Goal: Find specific page/section: Find specific page/section

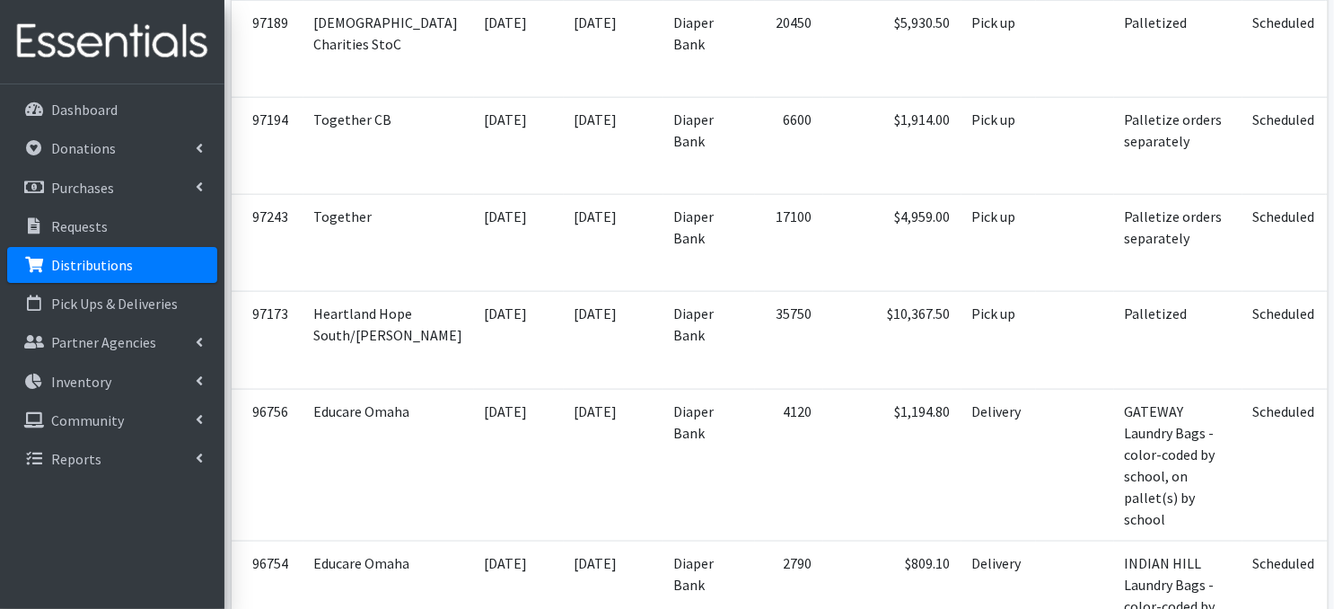
scroll to position [909, 0]
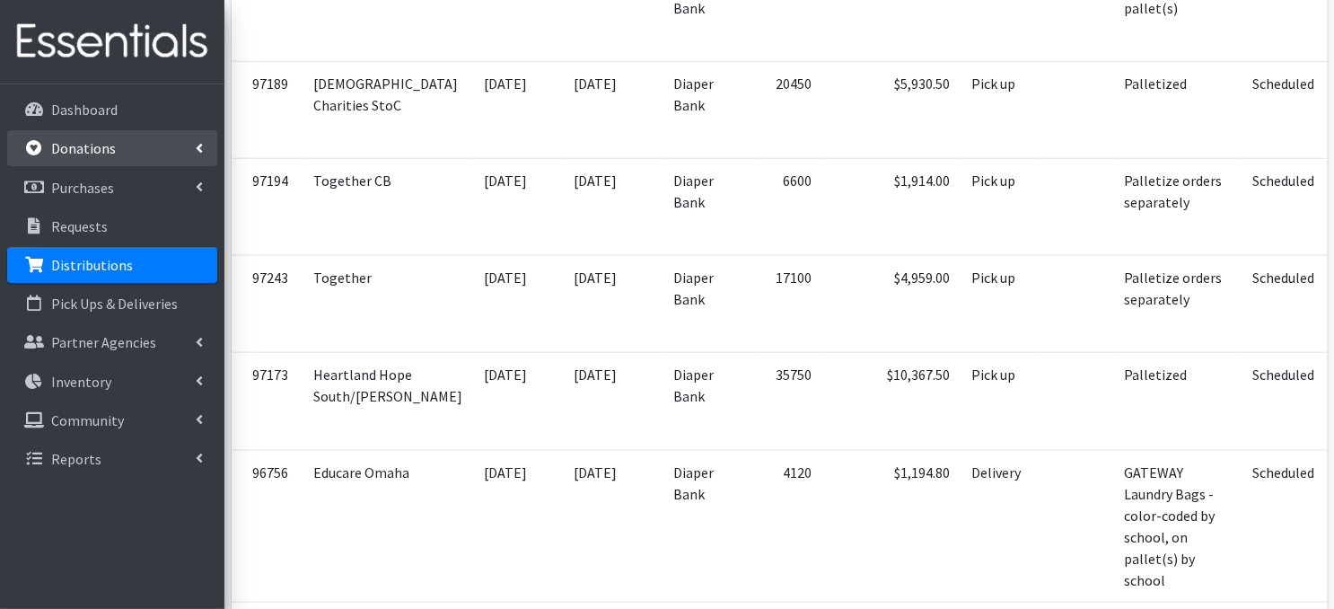
click at [113, 145] on link "Donations" at bounding box center [112, 148] width 210 height 36
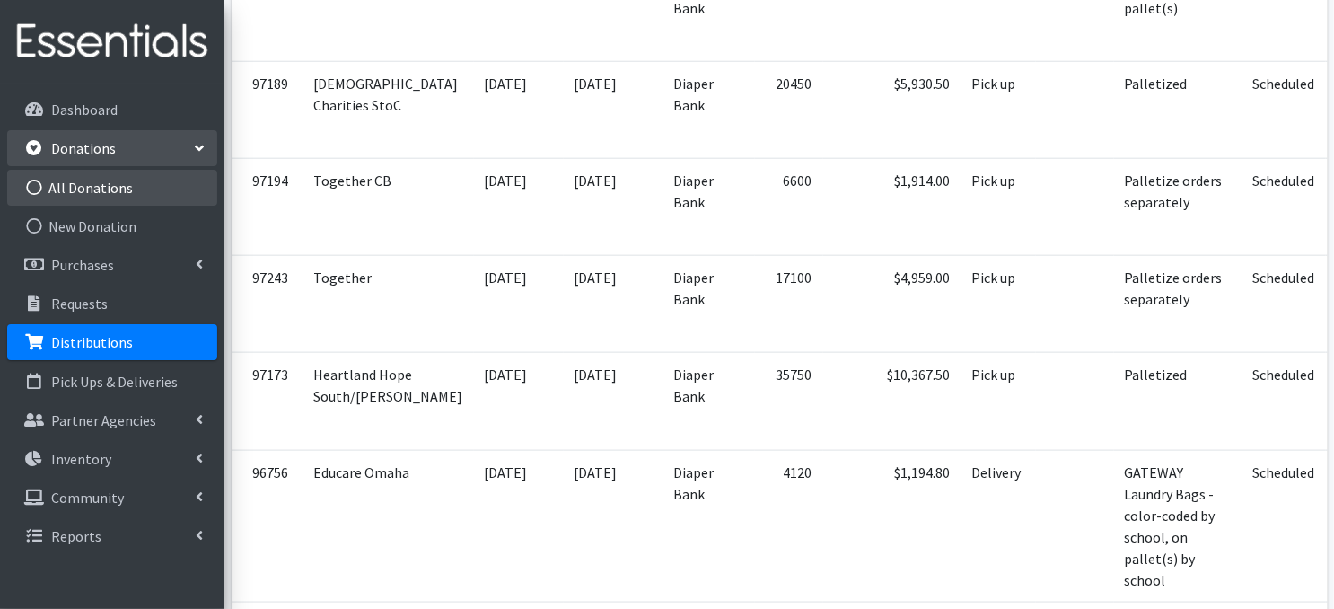
click at [32, 185] on icon at bounding box center [33, 188] width 23 height 16
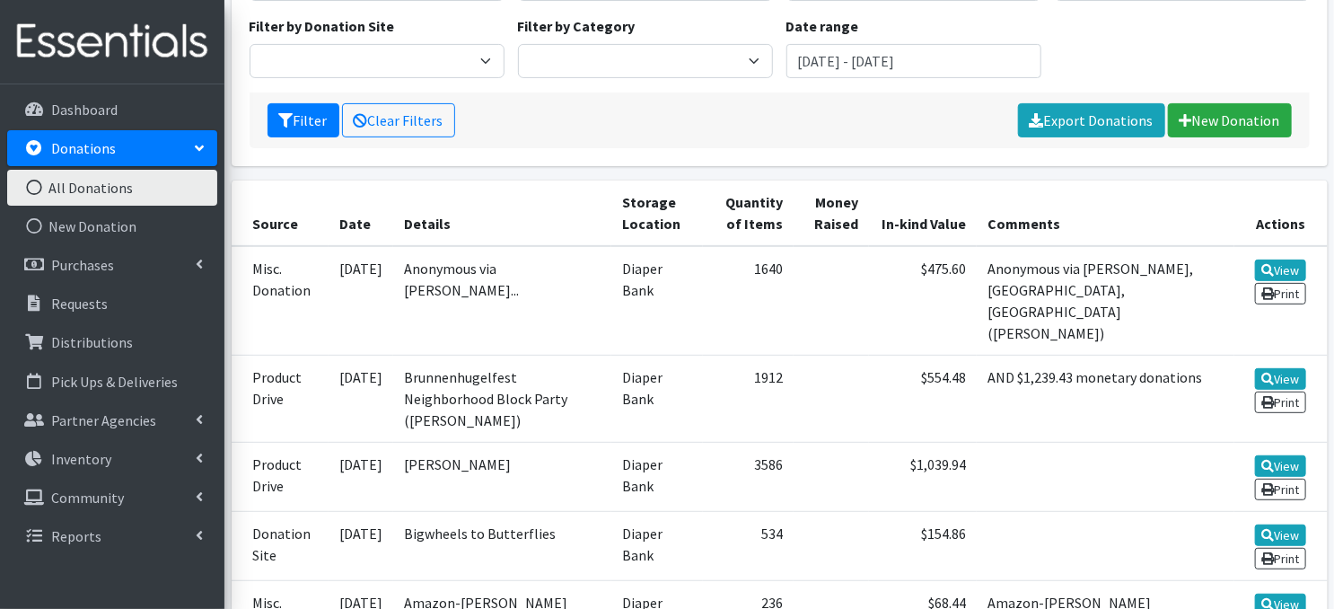
scroll to position [228, 0]
